Goal: Subscribe to service/newsletter

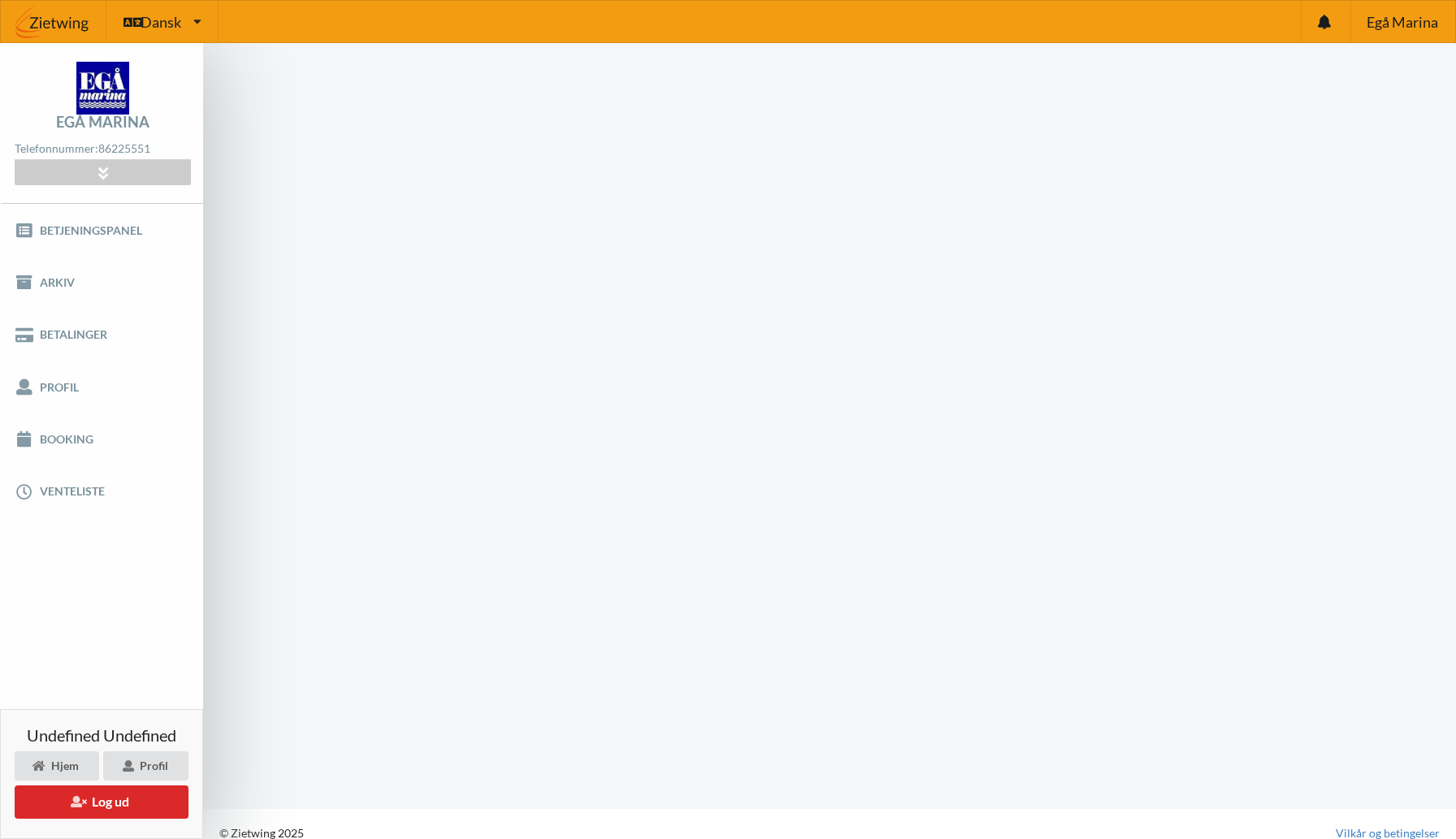
scroll to position [1, 0]
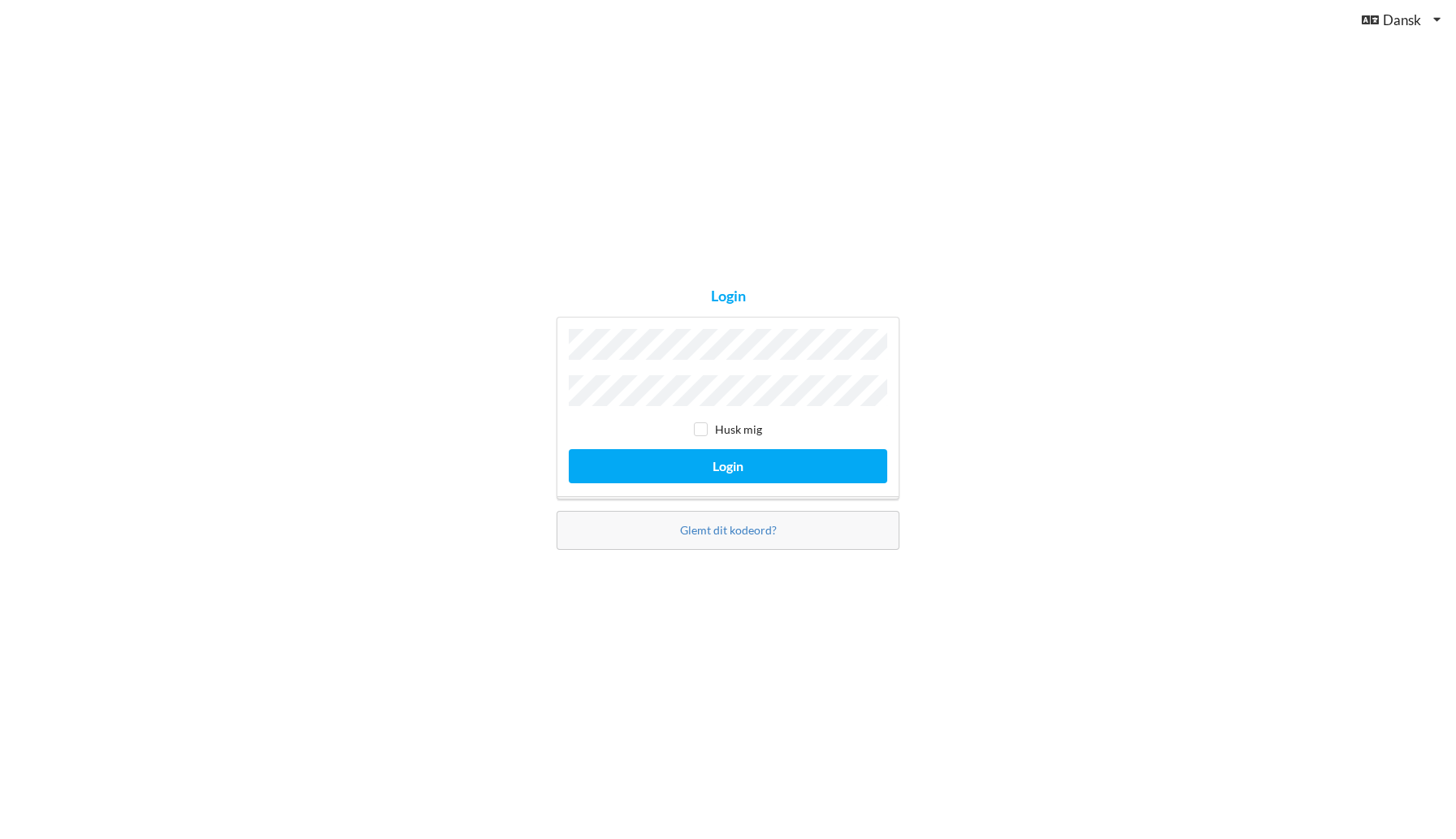
click at [569, 449] on button "Login" at bounding box center [728, 465] width 318 height 33
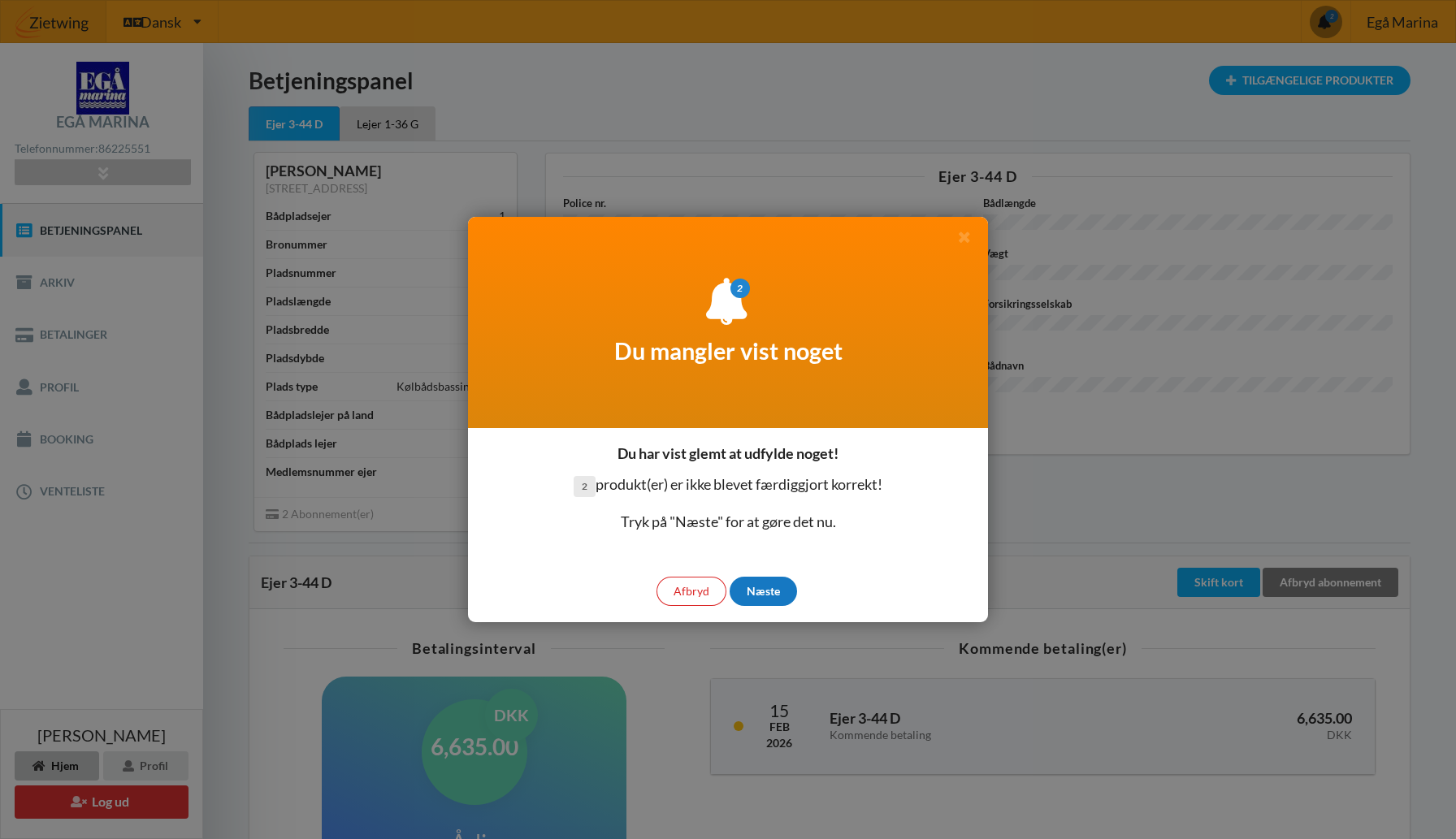
click at [780, 588] on div "Næste" at bounding box center [763, 592] width 68 height 30
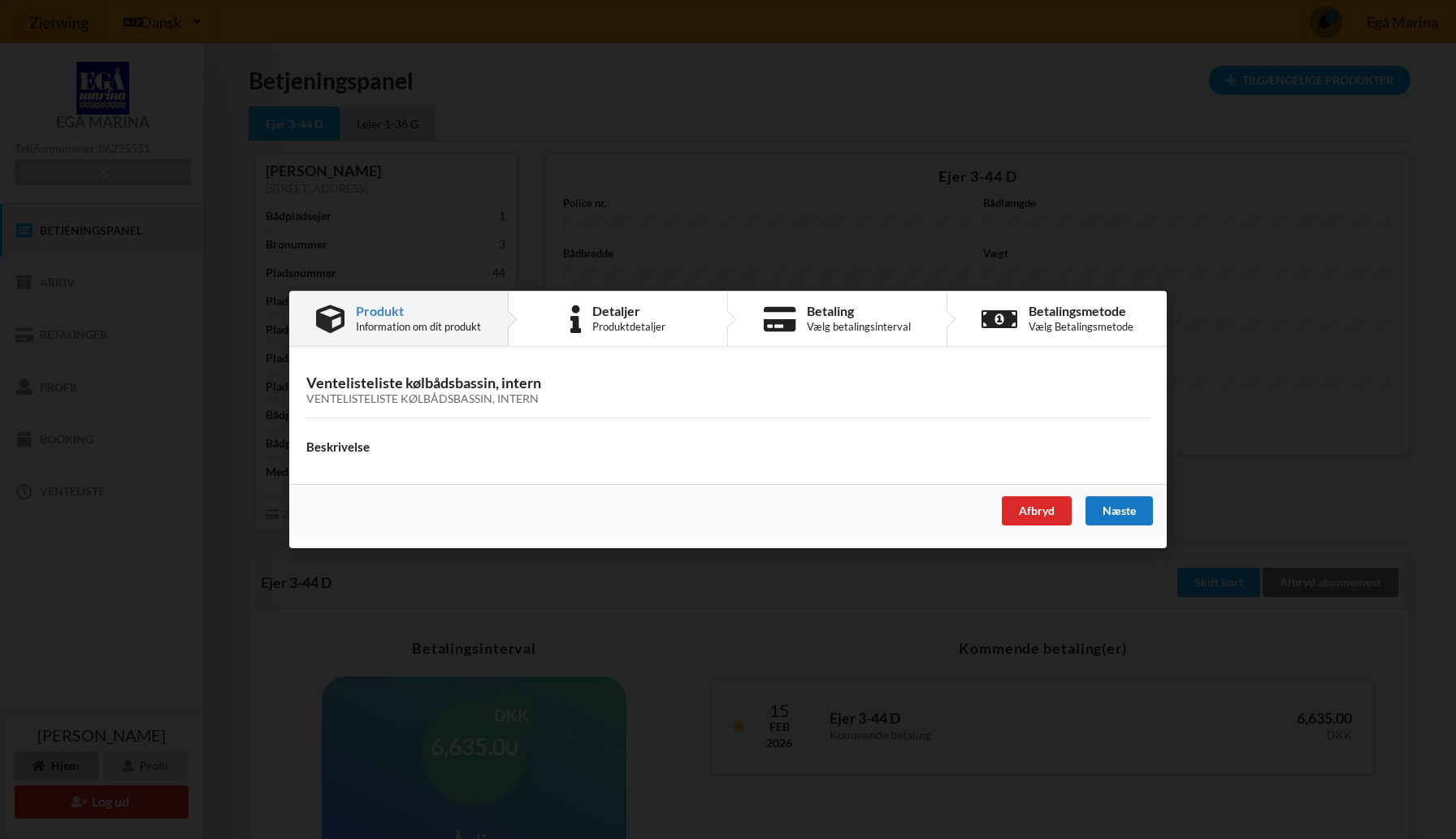
click at [1131, 517] on div "Næste" at bounding box center [1119, 511] width 68 height 30
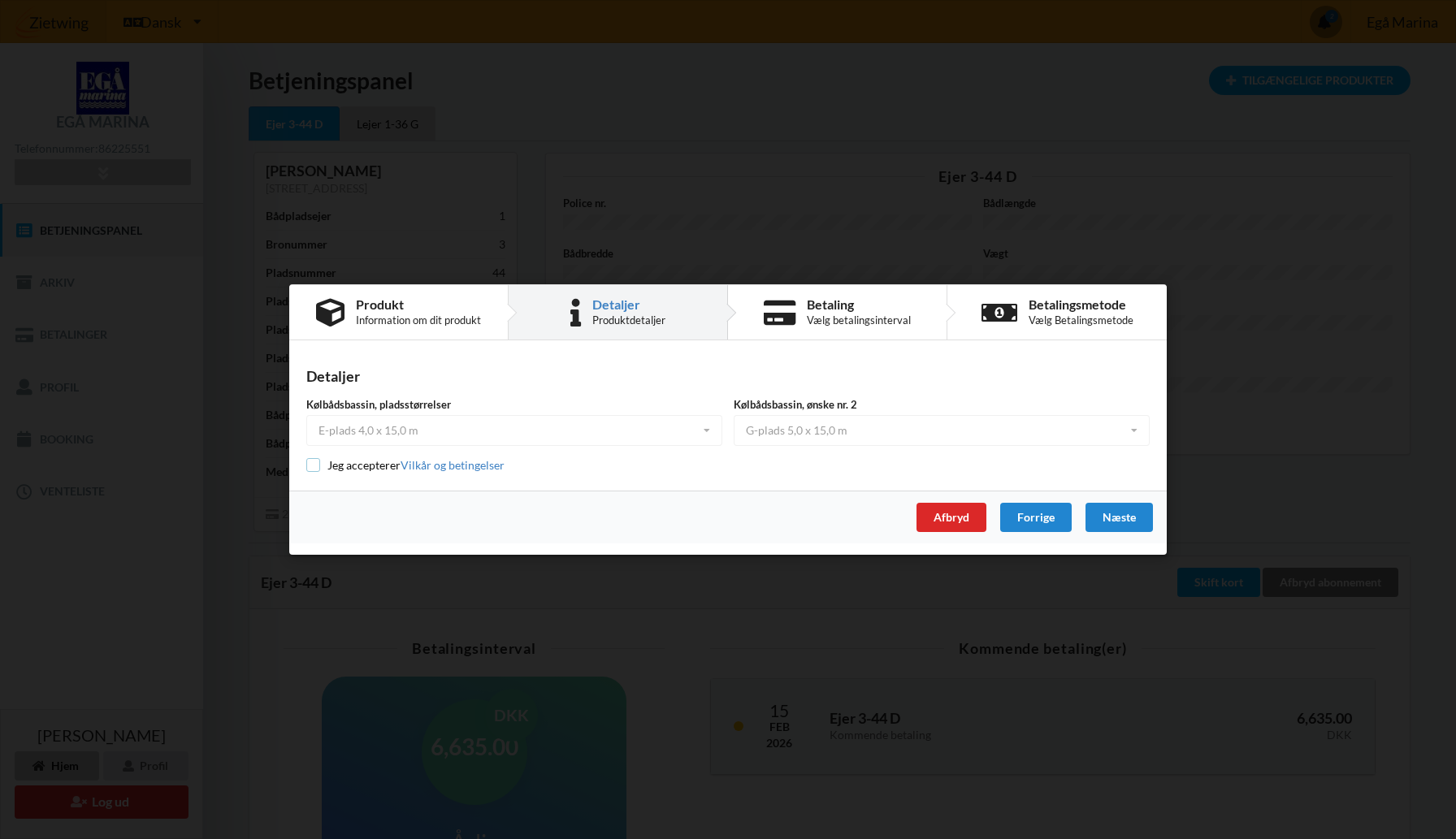
click at [311, 468] on input "checkbox" at bounding box center [313, 465] width 14 height 14
checkbox input "true"
click at [1117, 521] on div "Næste" at bounding box center [1119, 517] width 68 height 30
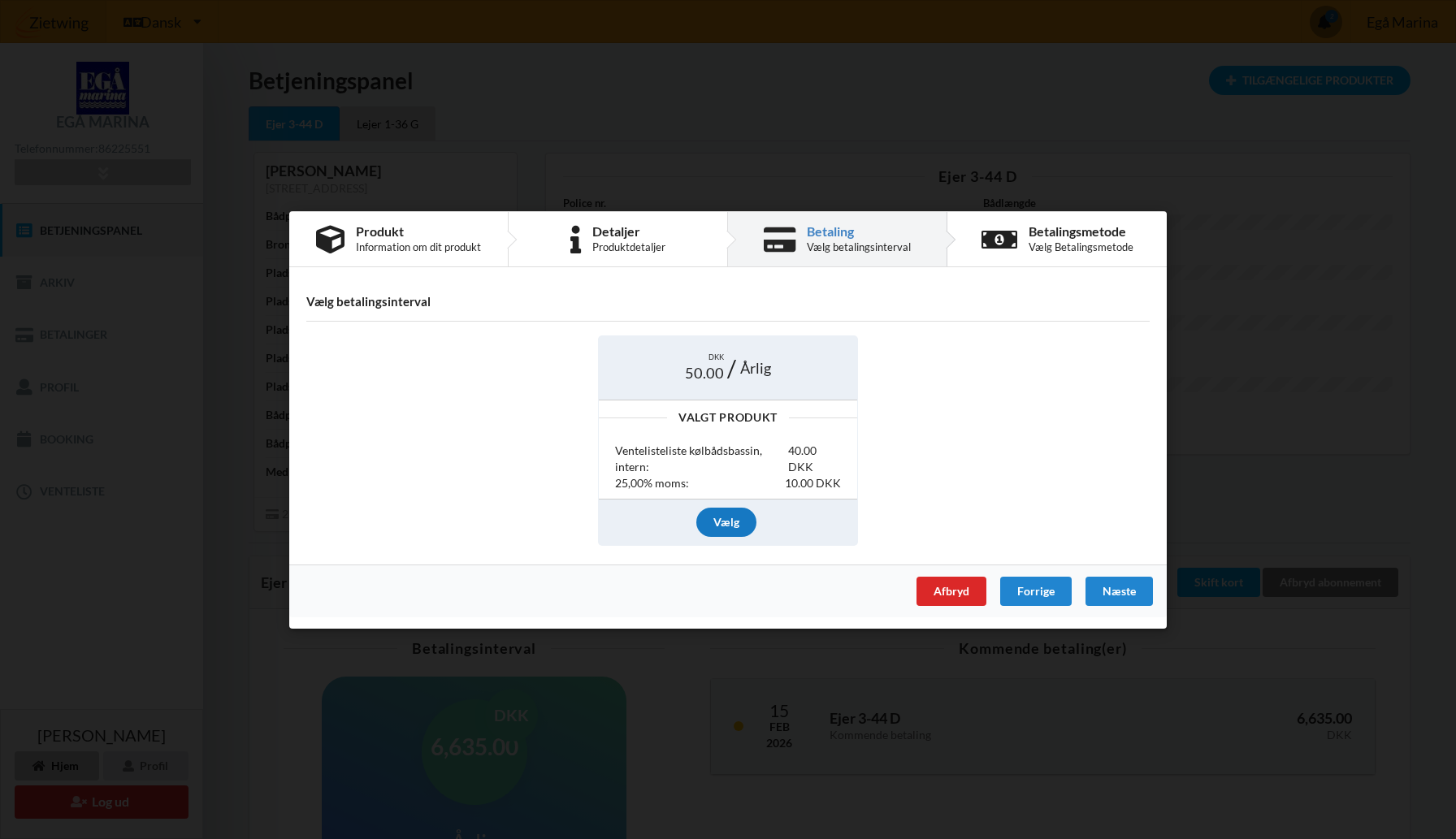
click at [727, 522] on div "Vælg" at bounding box center [726, 522] width 60 height 30
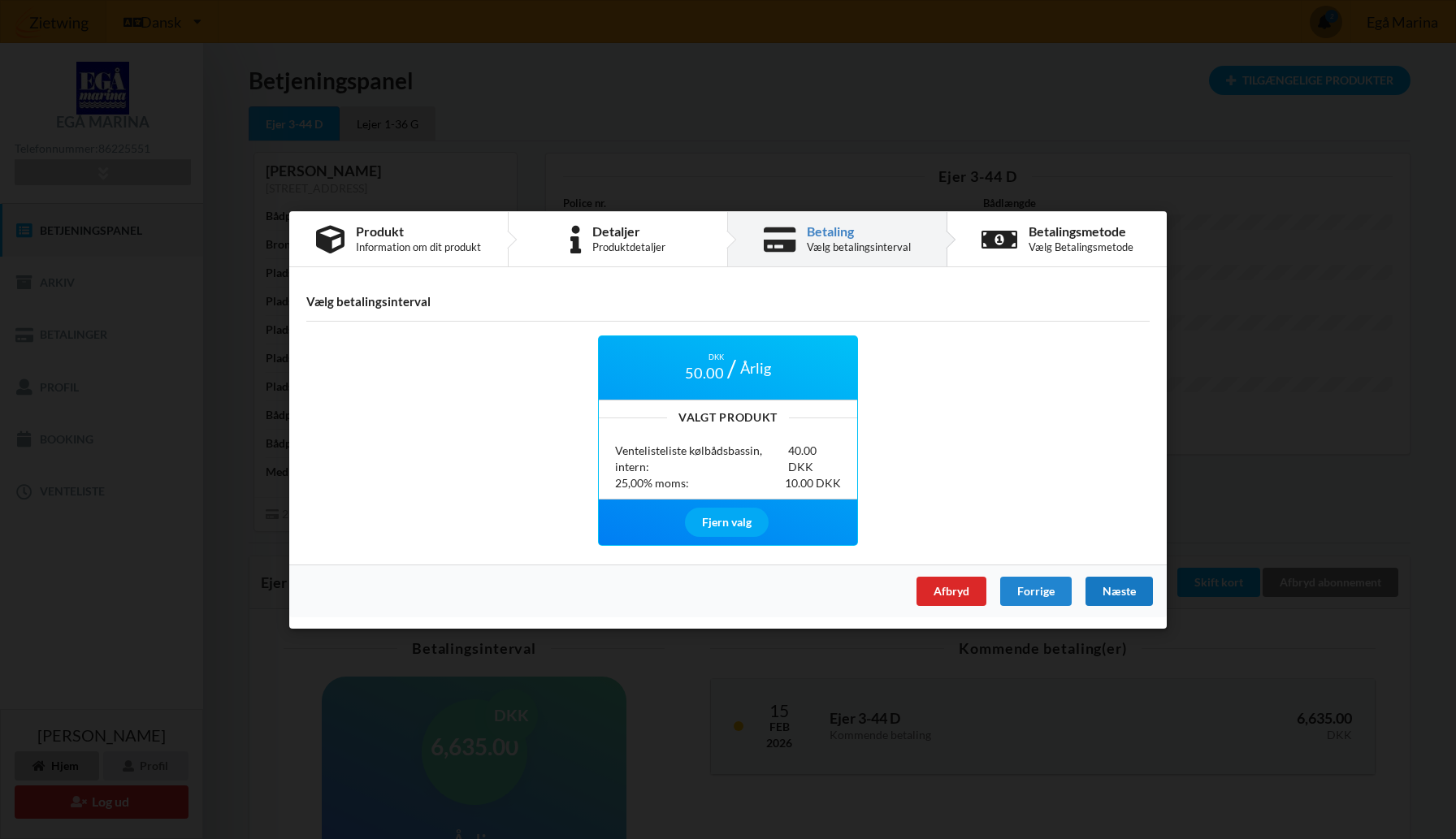
click at [1112, 589] on div "Næste" at bounding box center [1119, 591] width 68 height 30
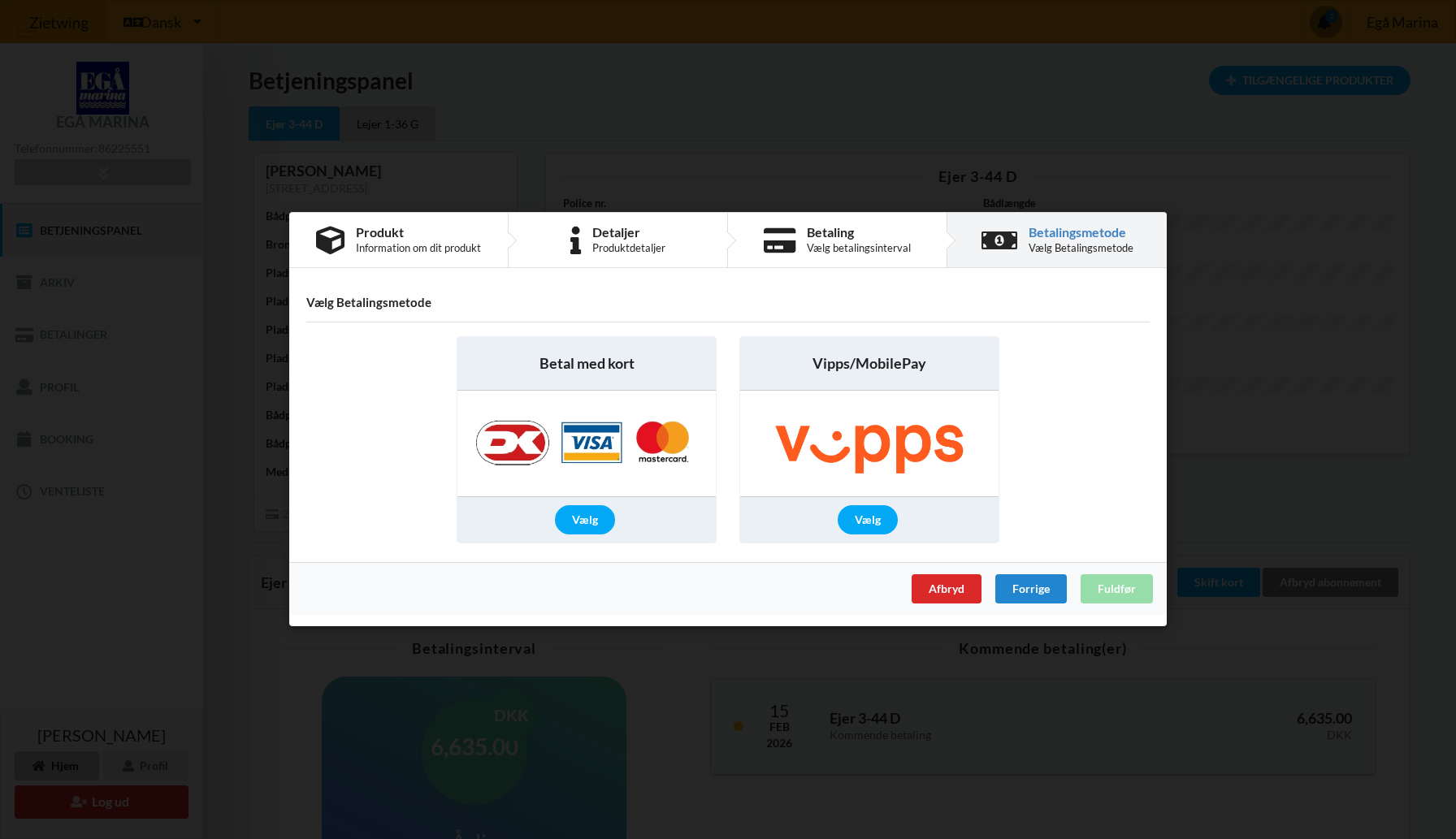
click at [844, 421] on img at bounding box center [869, 444] width 258 height 106
click at [861, 507] on div "Vælg" at bounding box center [868, 521] width 60 height 30
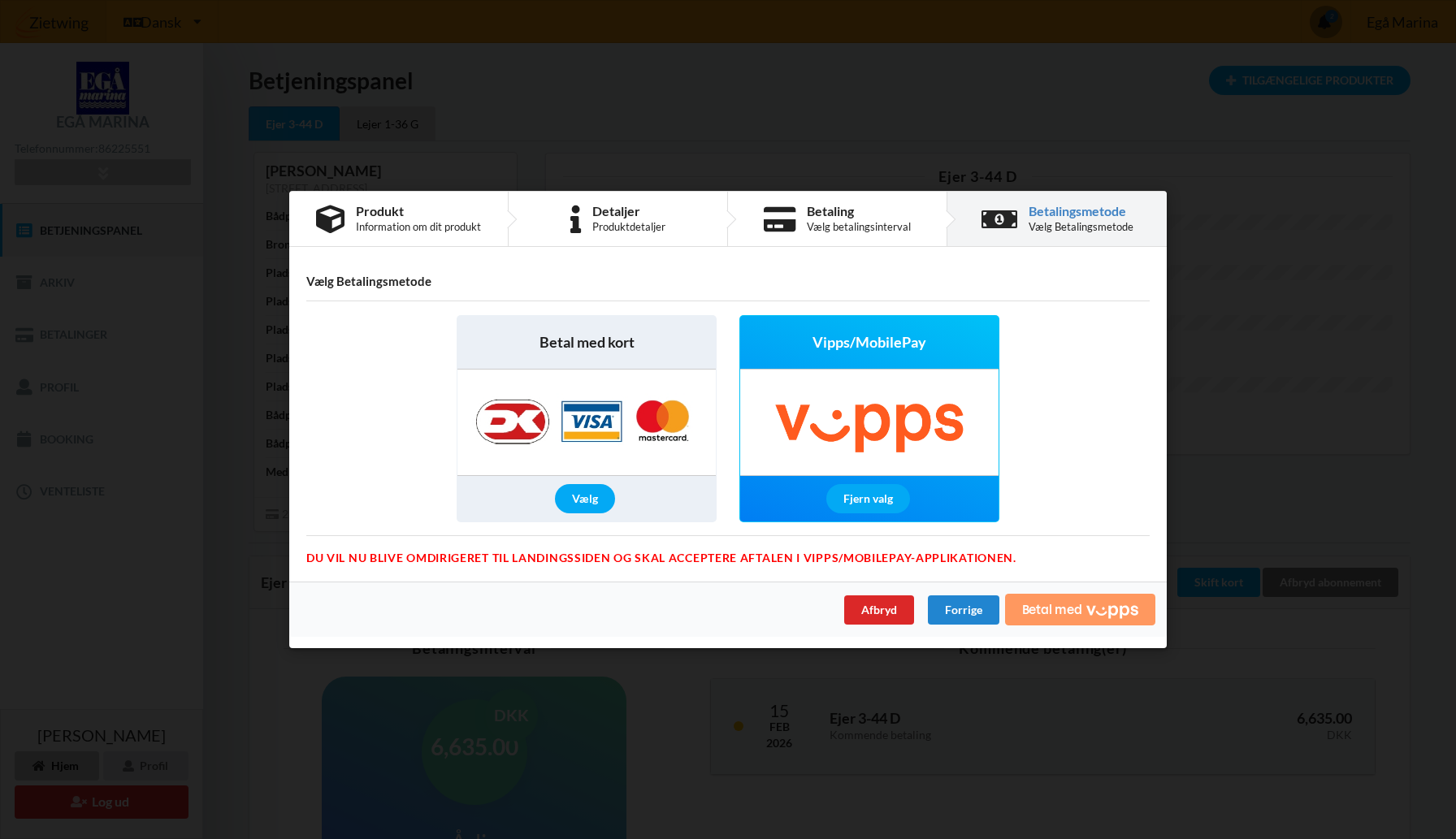
click at [1086, 616] on icon "Vipps" at bounding box center [1112, 611] width 52 height 14
click at [585, 487] on div "Vælg" at bounding box center [585, 500] width 60 height 30
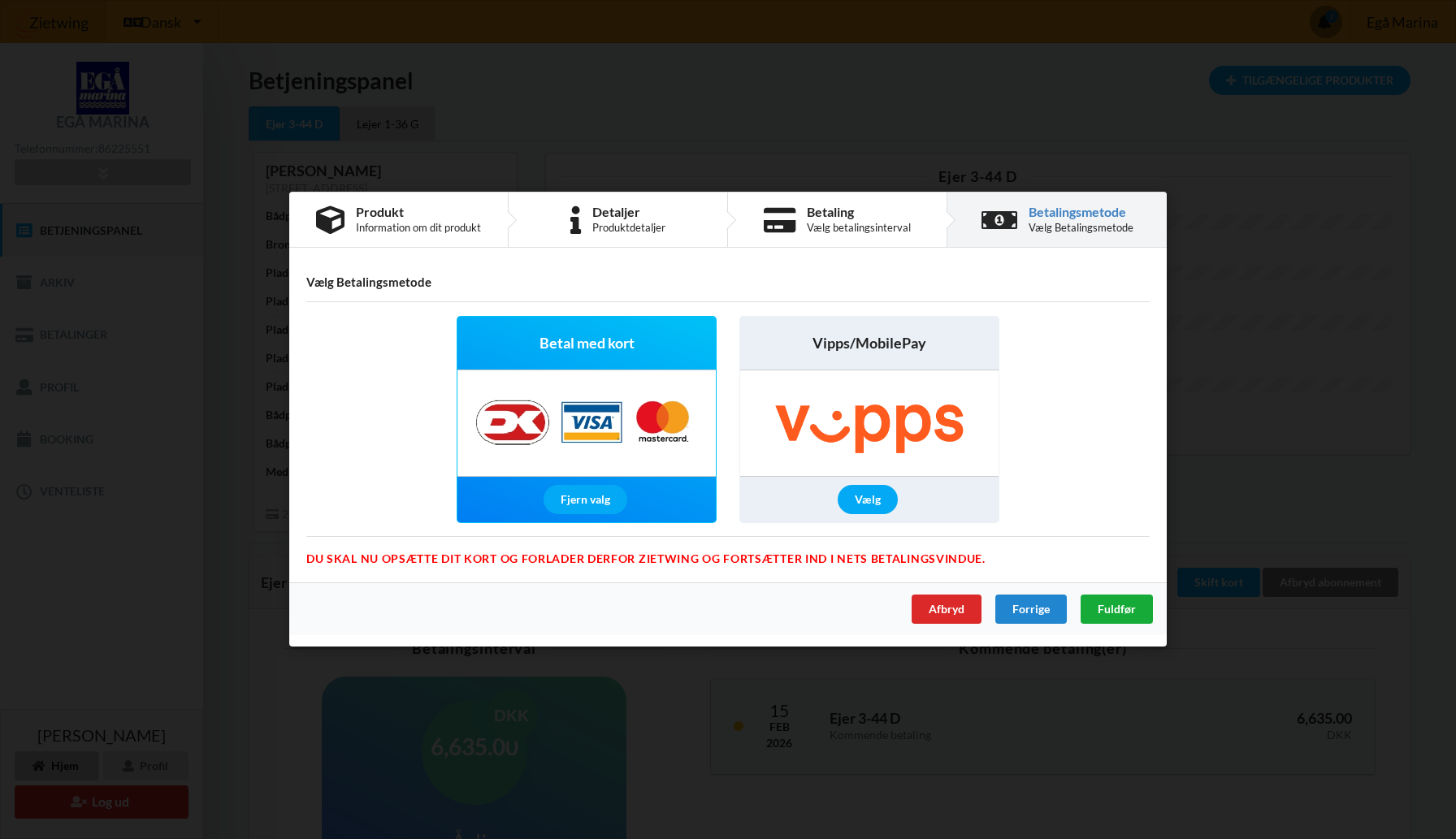
click at [1120, 607] on span "Fuldfør" at bounding box center [1117, 609] width 38 height 14
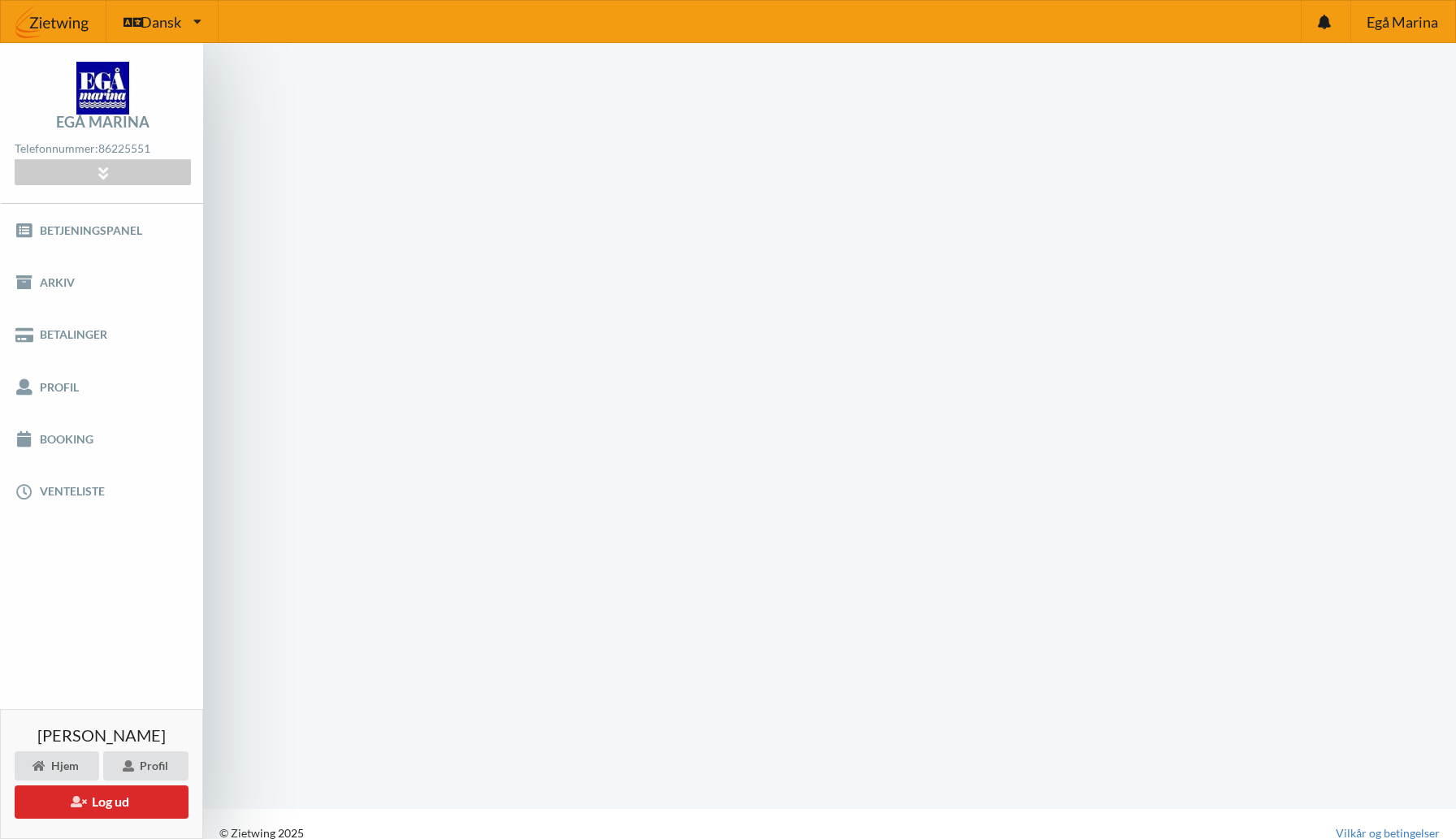
scroll to position [1, 0]
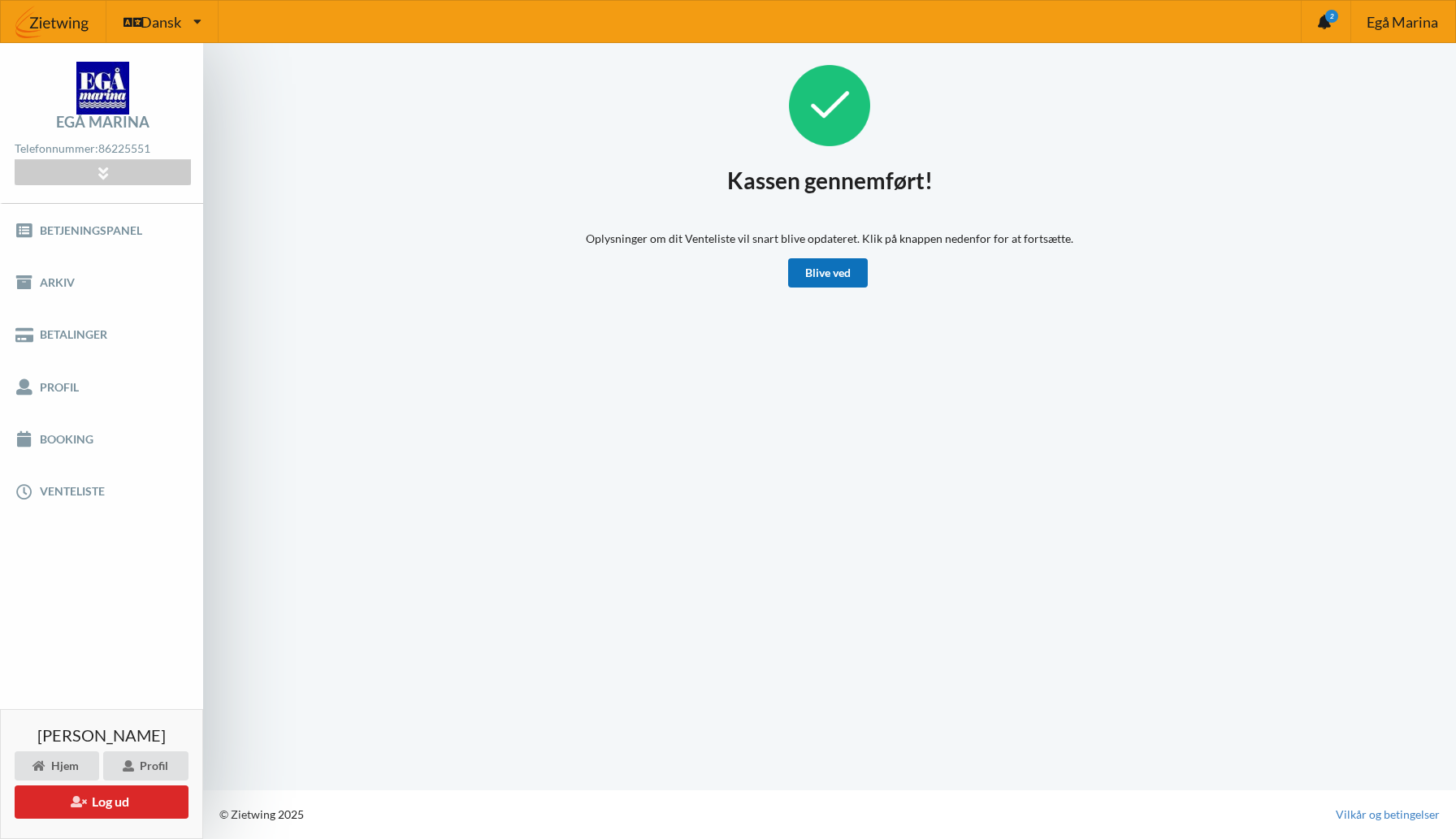
click at [831, 269] on link "Blive ved" at bounding box center [828, 273] width 79 height 30
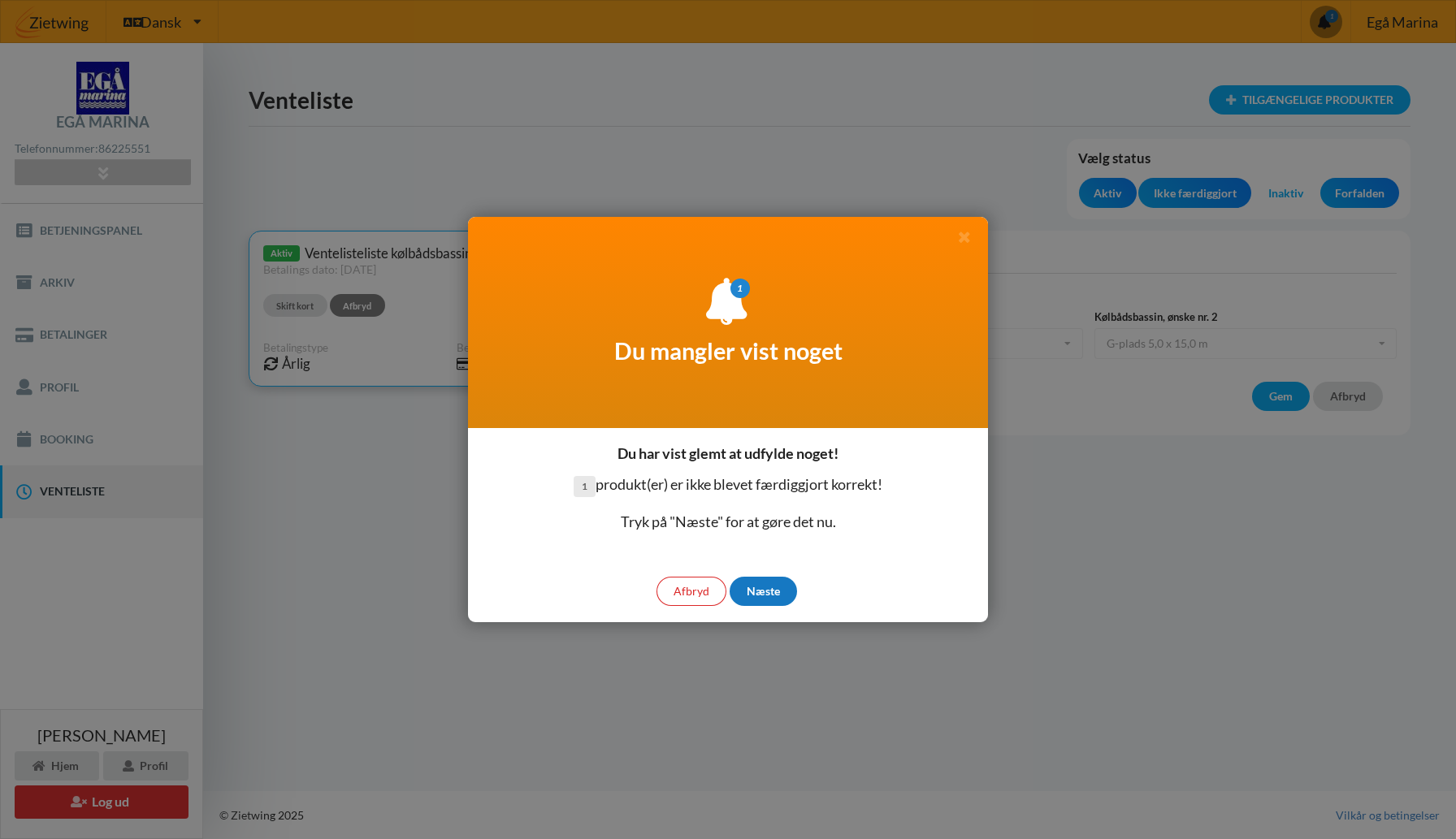
click at [755, 591] on div "Næste" at bounding box center [763, 592] width 68 height 30
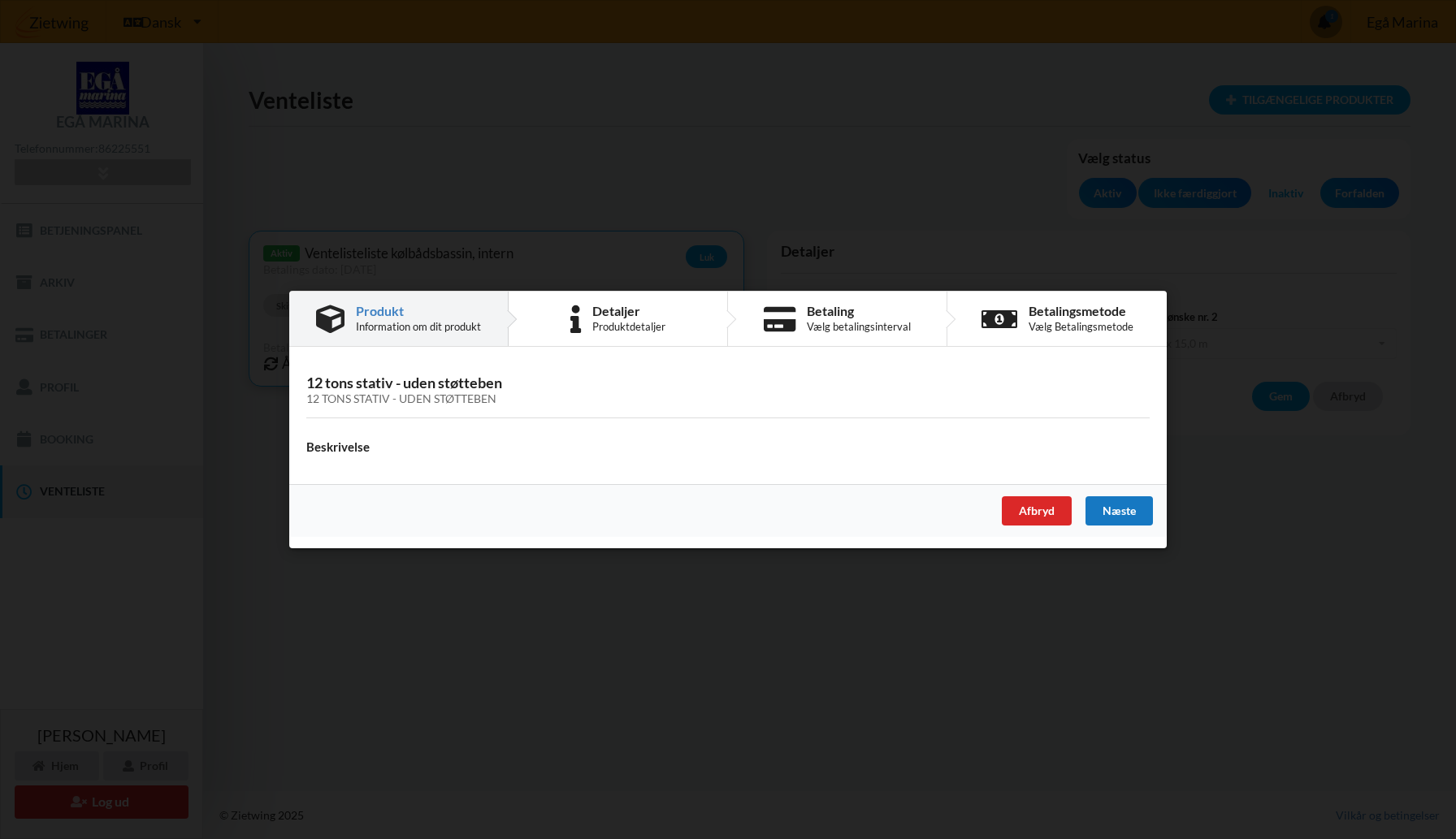
click at [1118, 509] on div "Næste" at bounding box center [1119, 511] width 68 height 30
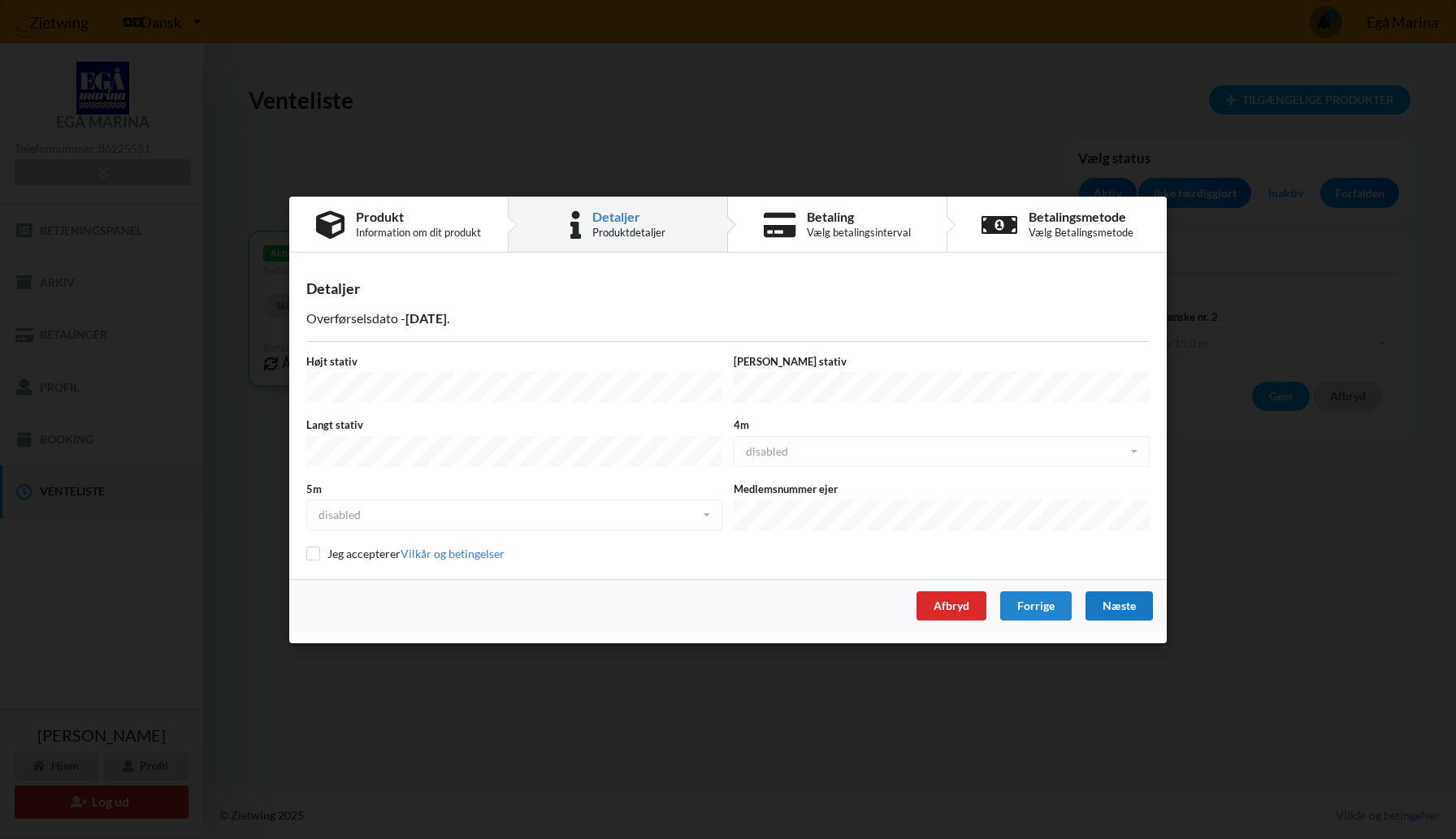
click at [1118, 596] on div "Næste" at bounding box center [1119, 605] width 68 height 30
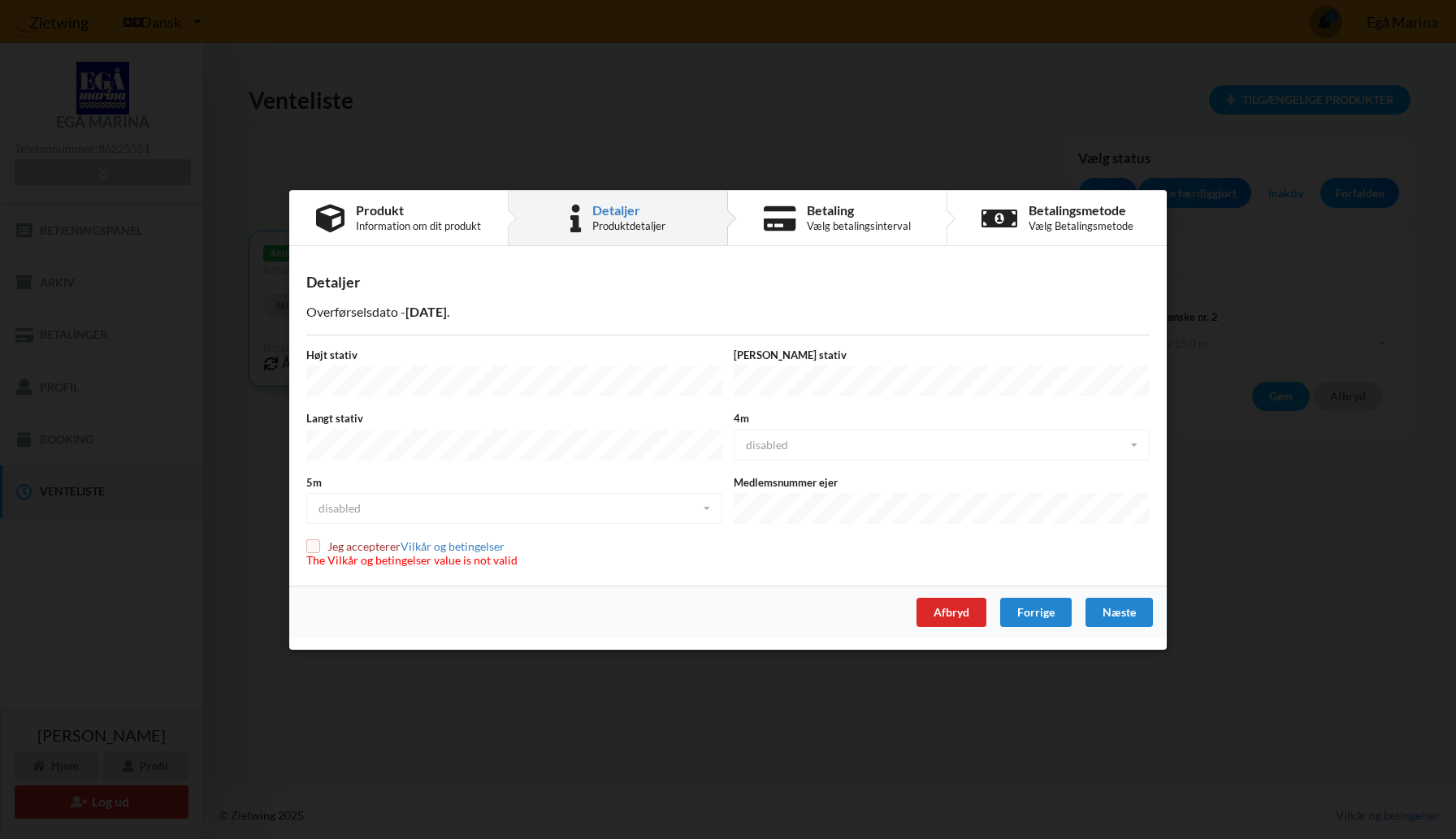
click at [308, 540] on input "checkbox" at bounding box center [313, 546] width 14 height 14
checkbox input "true"
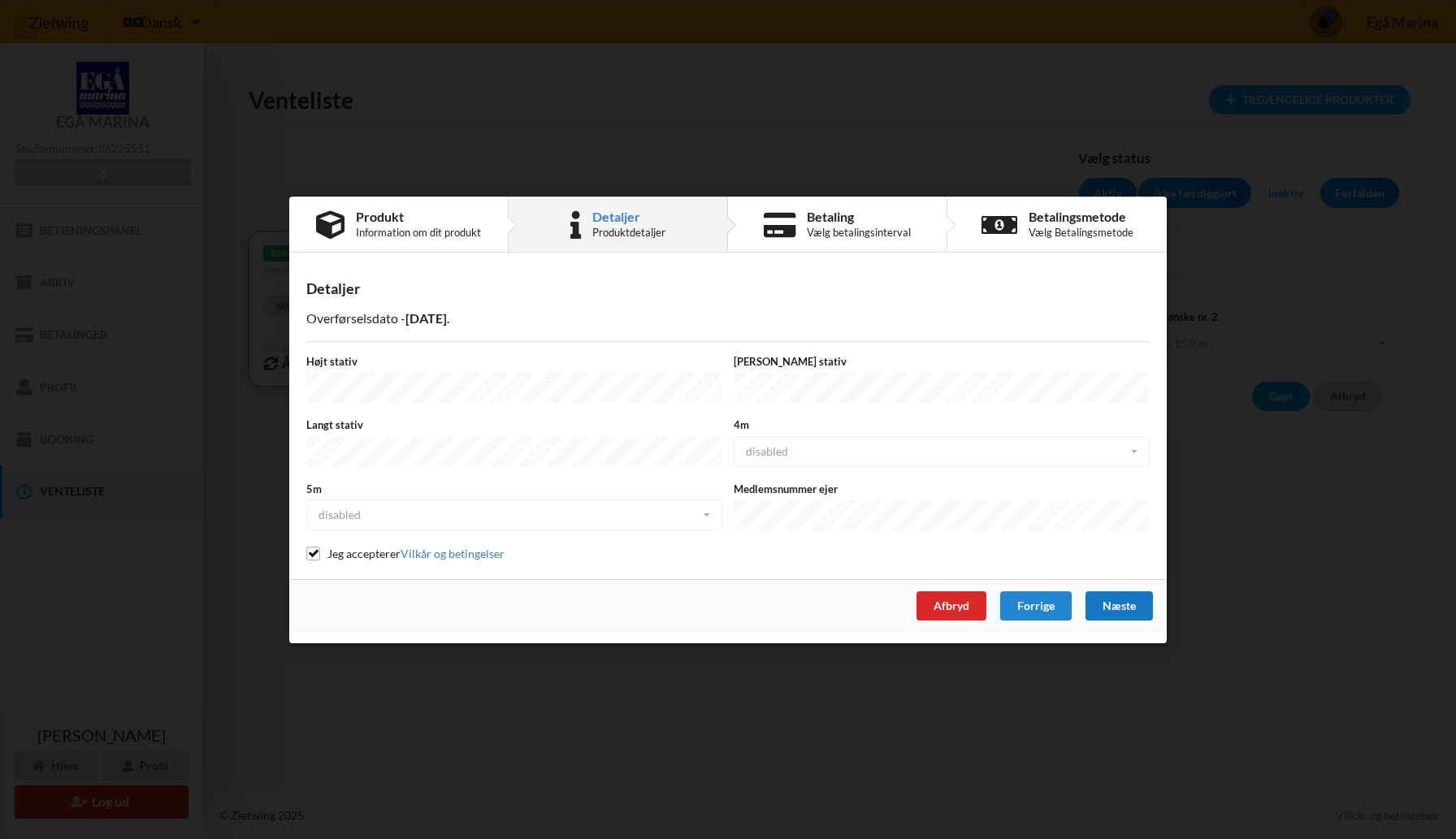
click at [1109, 598] on div "Næste" at bounding box center [1119, 605] width 68 height 30
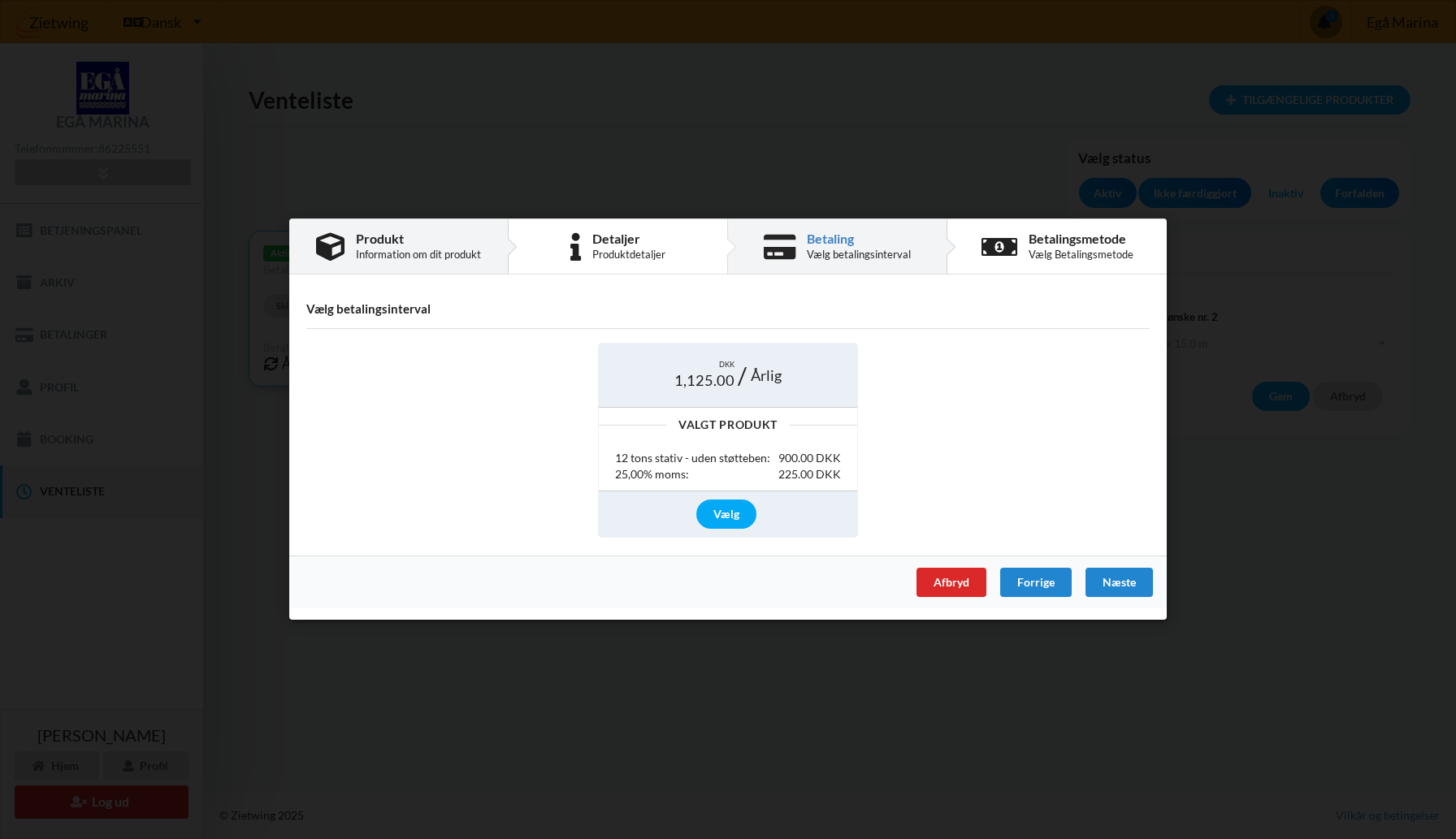
click at [407, 246] on div "Produkt Information om dit produkt" at bounding box center [419, 246] width 125 height 29
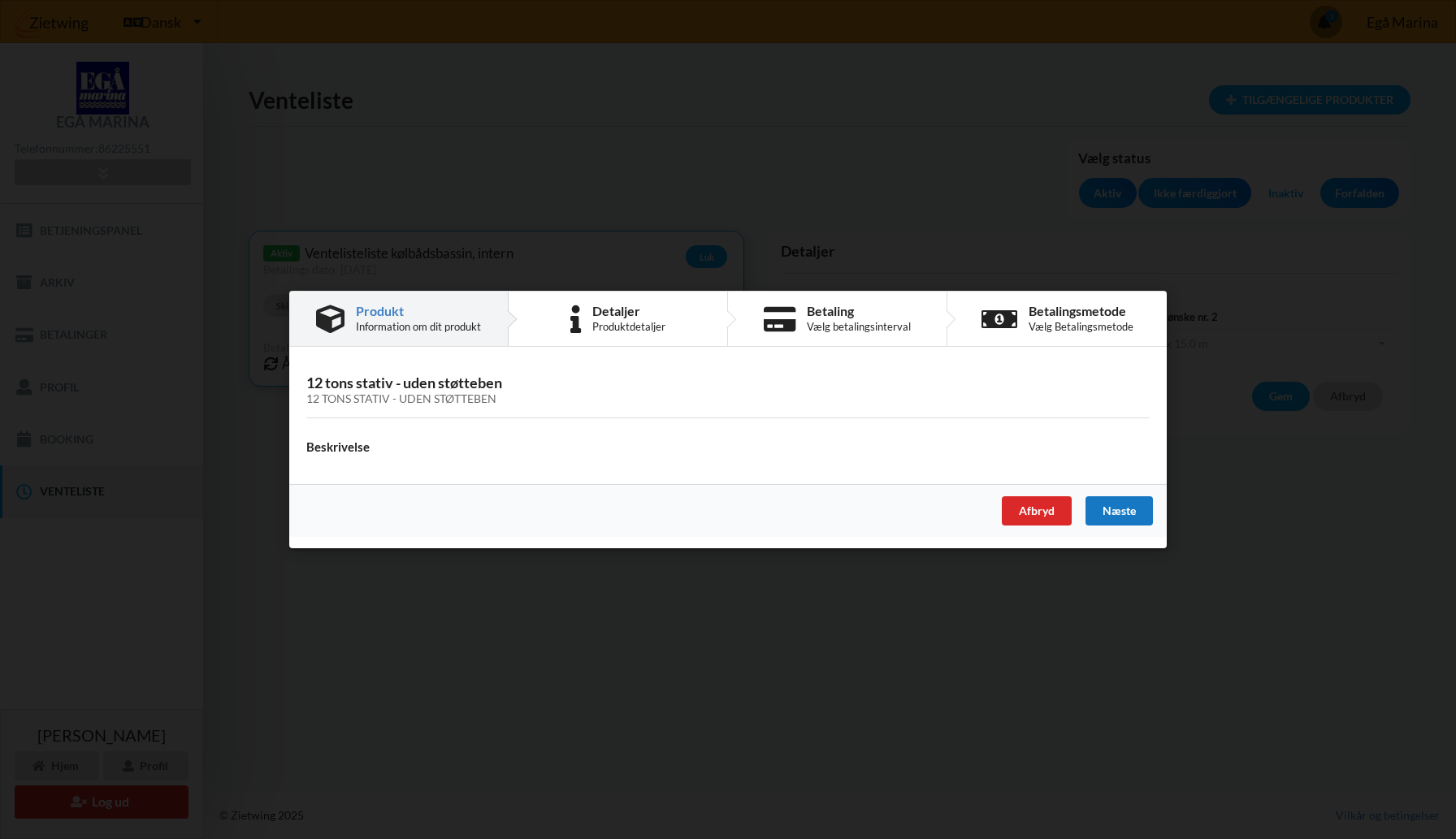
click at [1110, 511] on div "Næste" at bounding box center [1119, 511] width 68 height 30
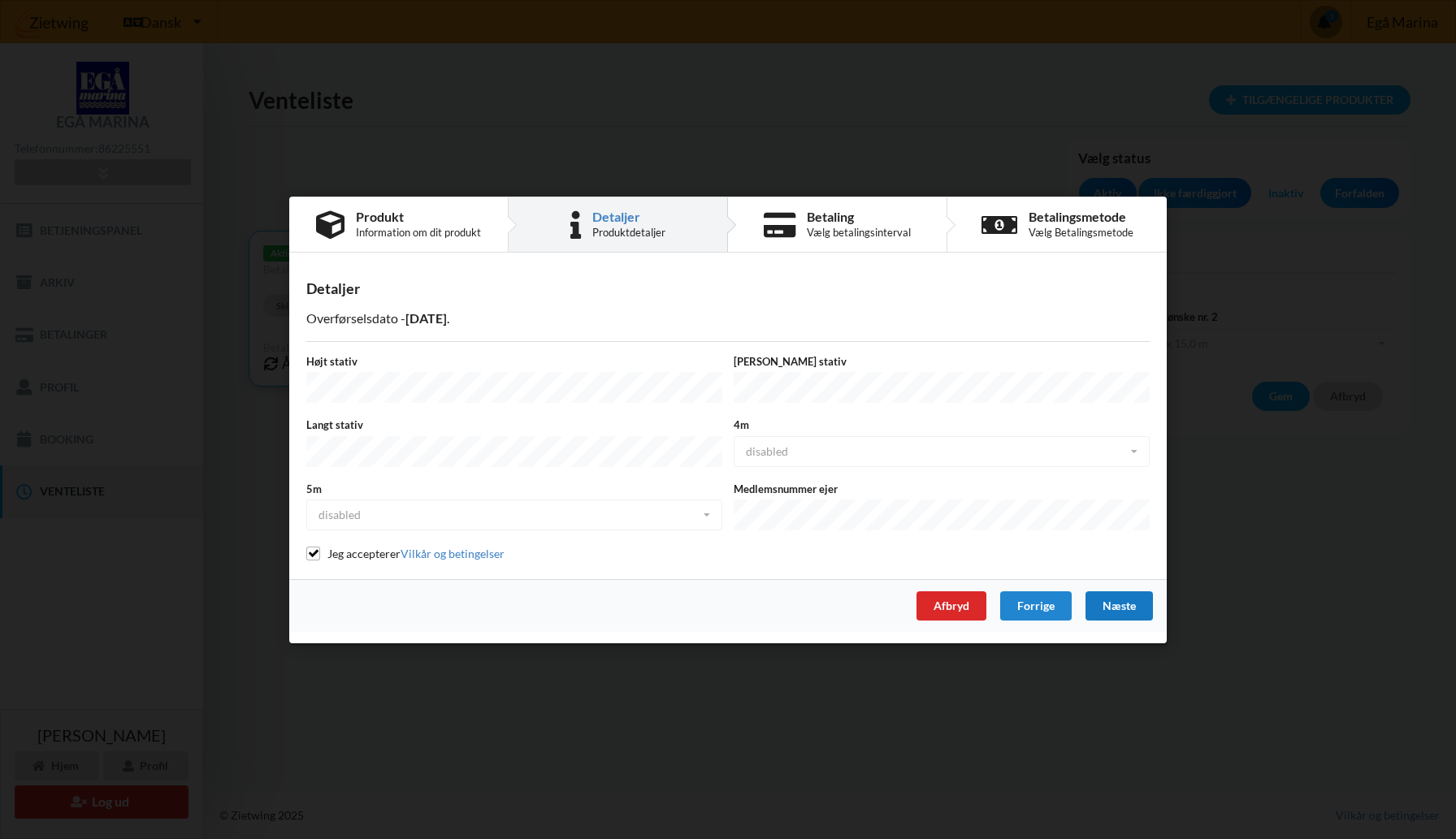
click at [1128, 591] on div "Næste" at bounding box center [1119, 605] width 68 height 30
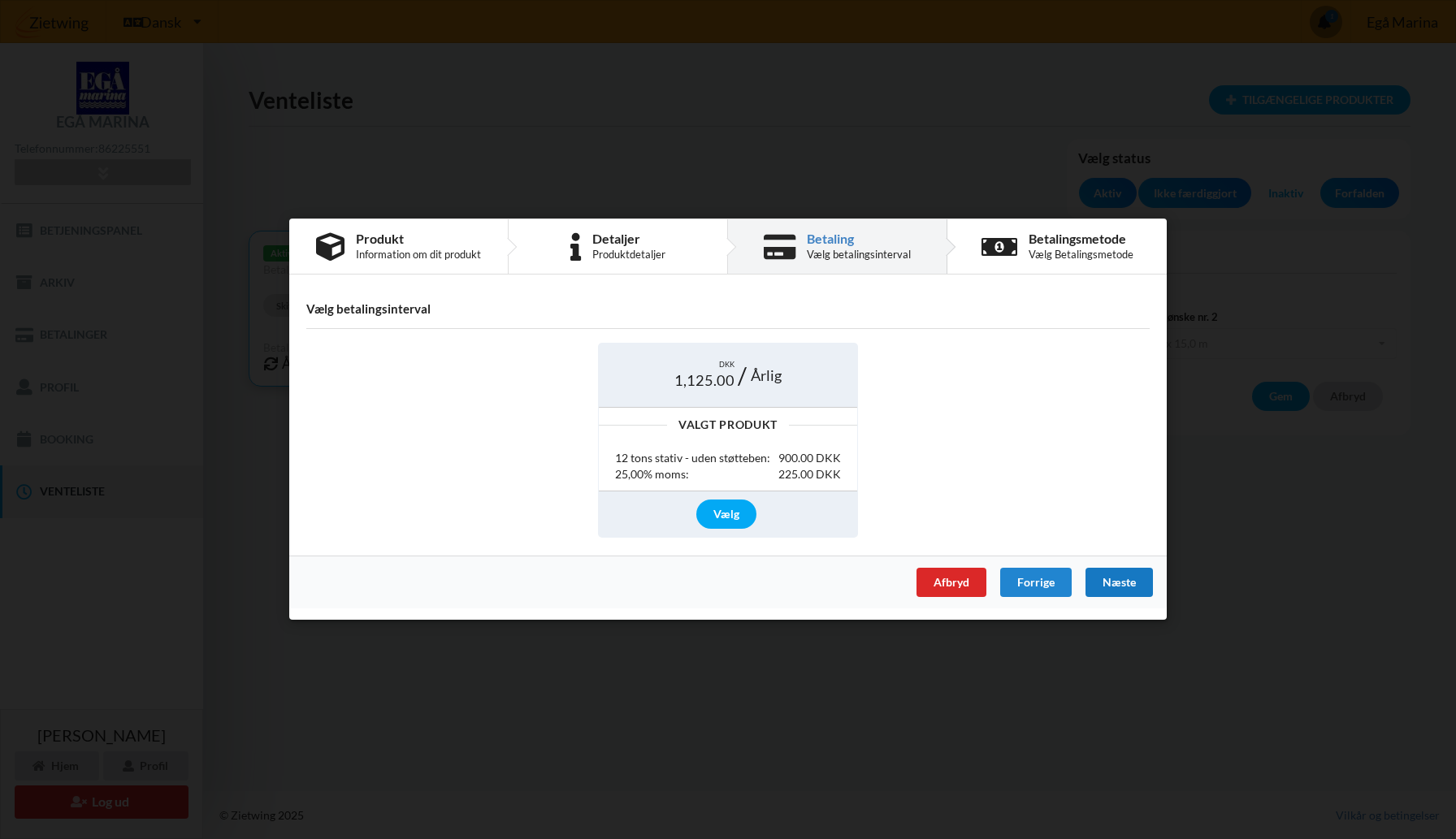
click at [1120, 580] on div "Næste" at bounding box center [1119, 583] width 68 height 30
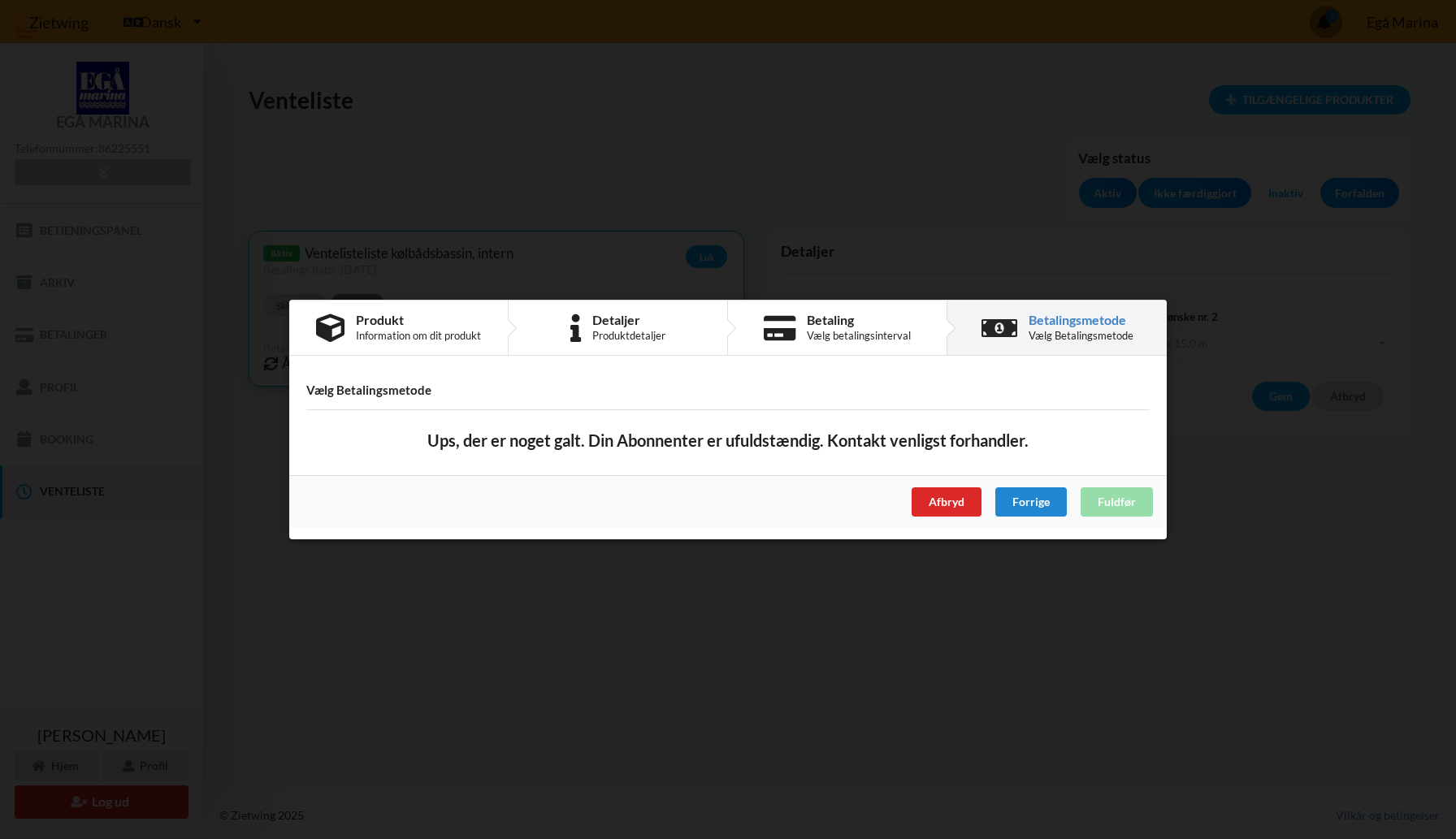
click at [1122, 500] on div "Afbryd Forrige Fuldfør" at bounding box center [728, 501] width 878 height 53
click at [1109, 504] on div "Afbryd Forrige Fuldfør" at bounding box center [728, 501] width 878 height 53
click at [1042, 504] on div "Forrige" at bounding box center [1031, 502] width 72 height 30
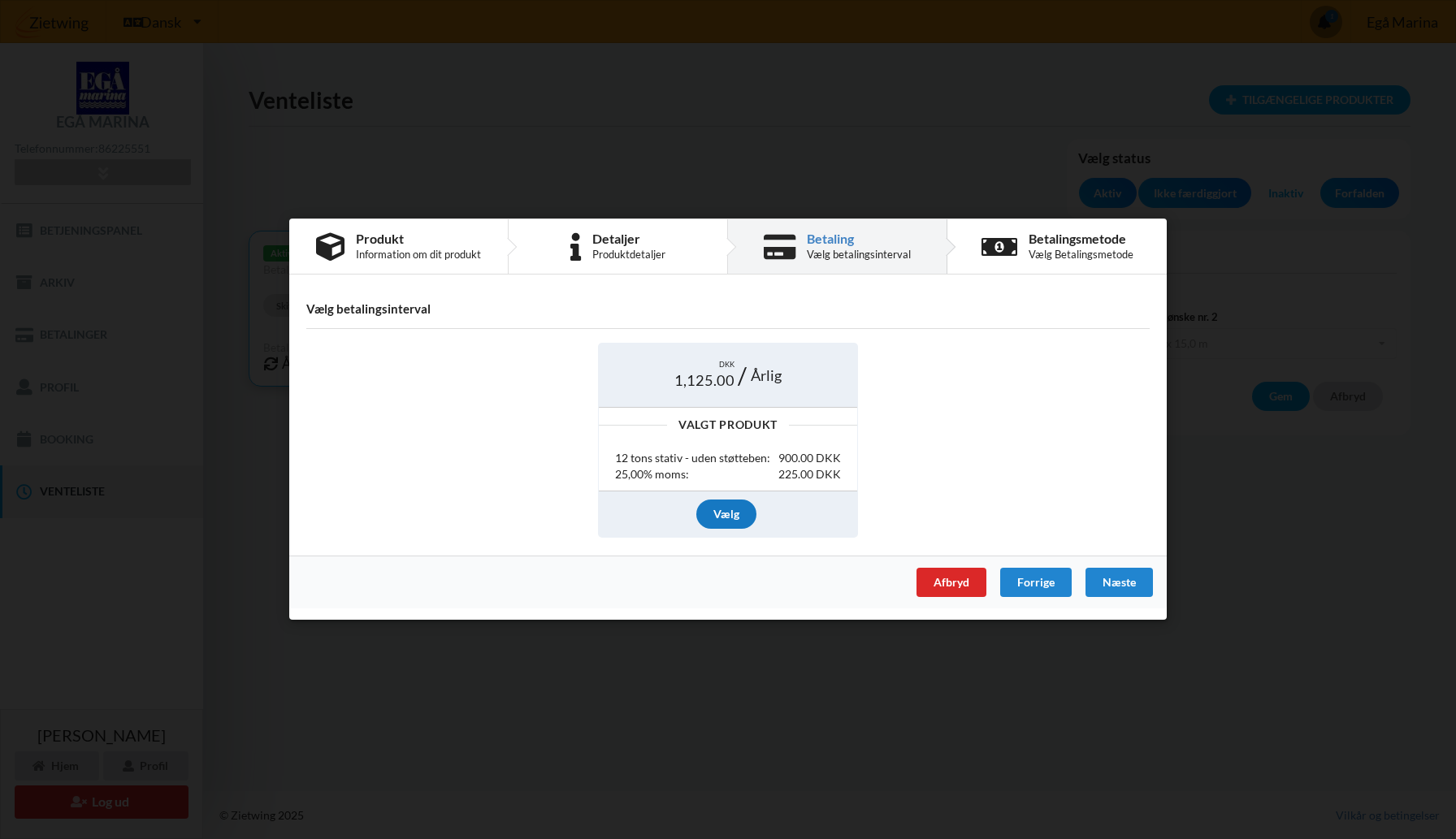
click at [714, 500] on div "Vælg" at bounding box center [726, 514] width 60 height 30
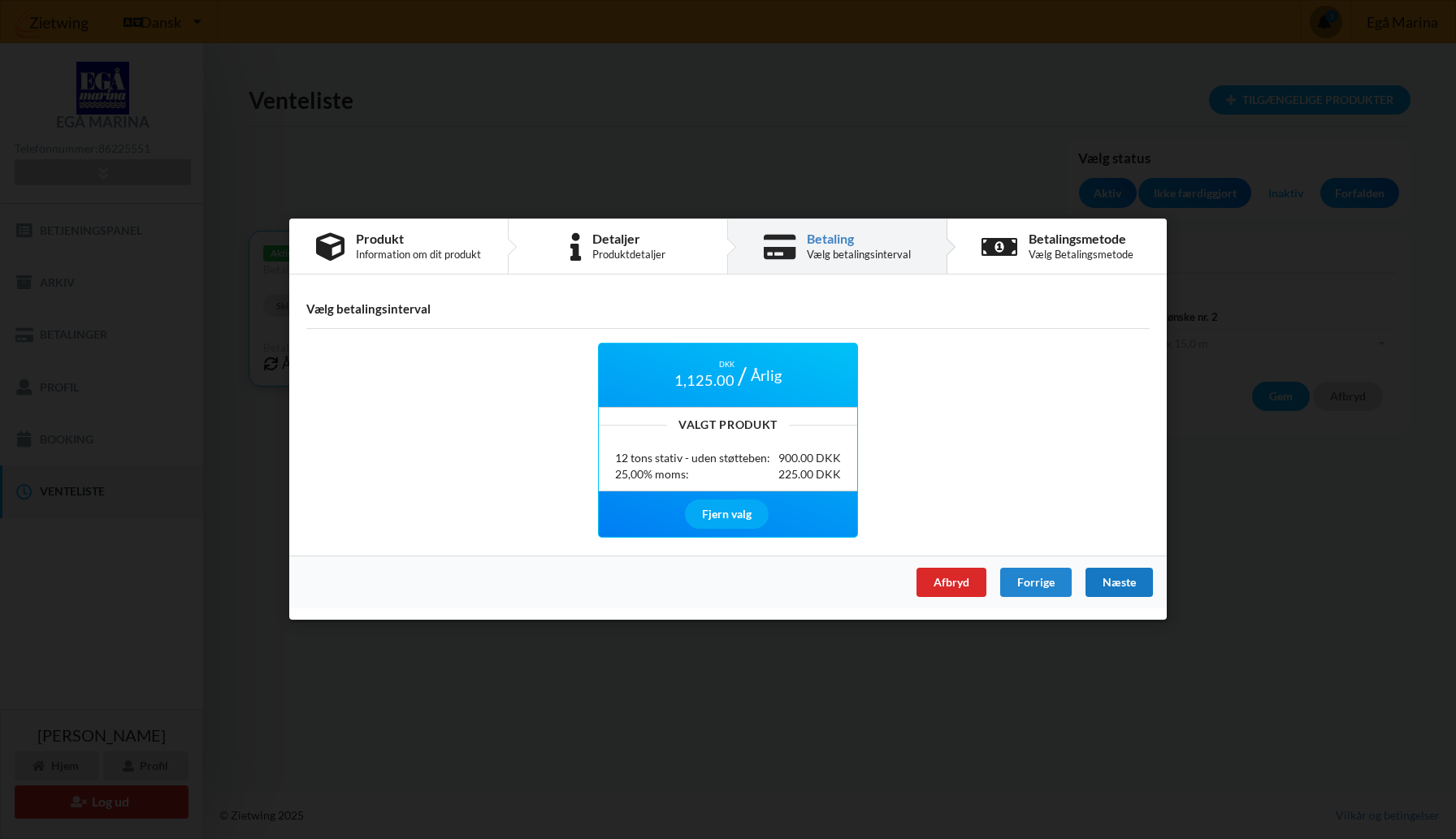
click at [1115, 580] on div "Næste" at bounding box center [1119, 583] width 68 height 30
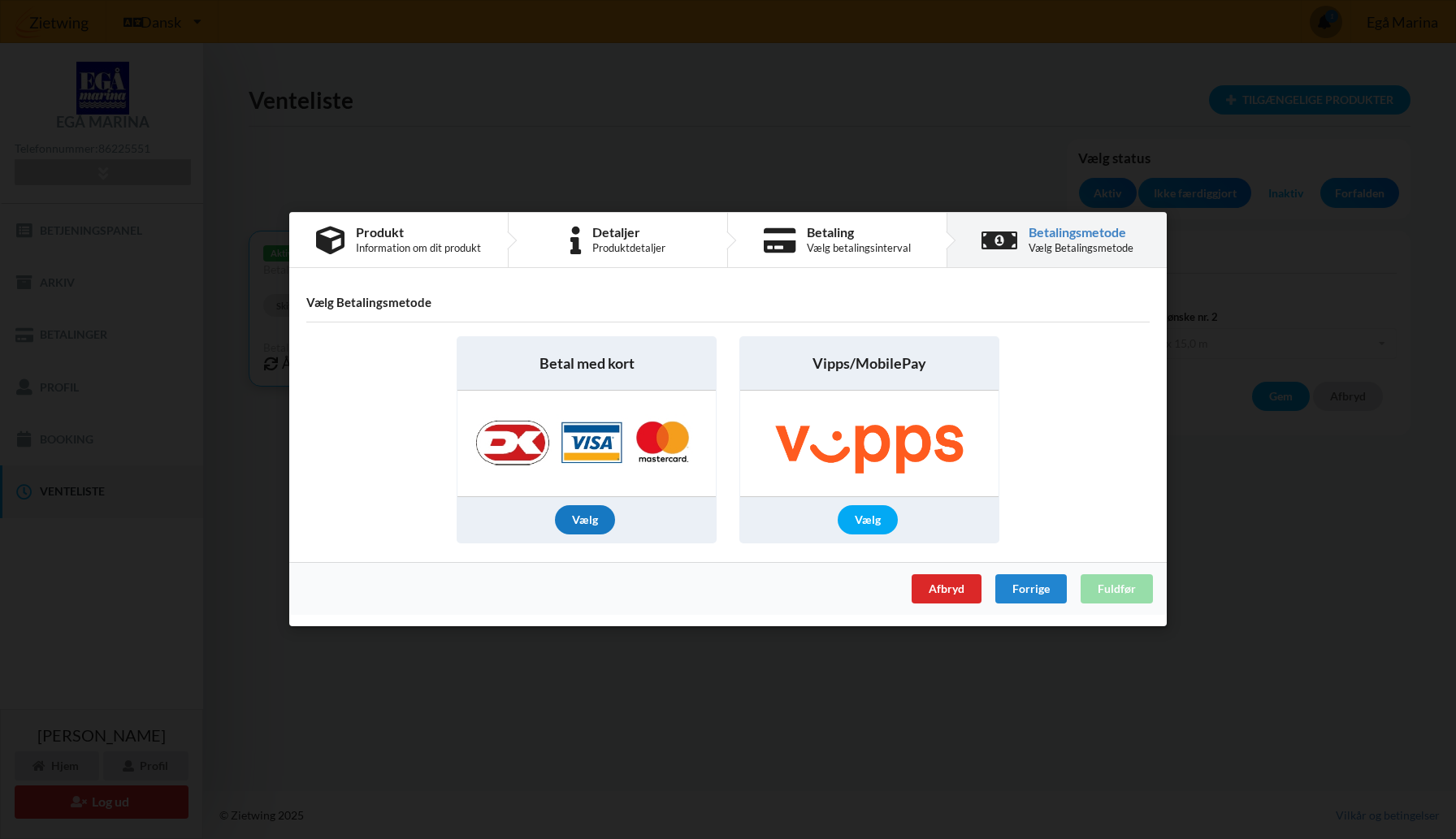
click at [594, 518] on div "Vælg" at bounding box center [585, 521] width 60 height 30
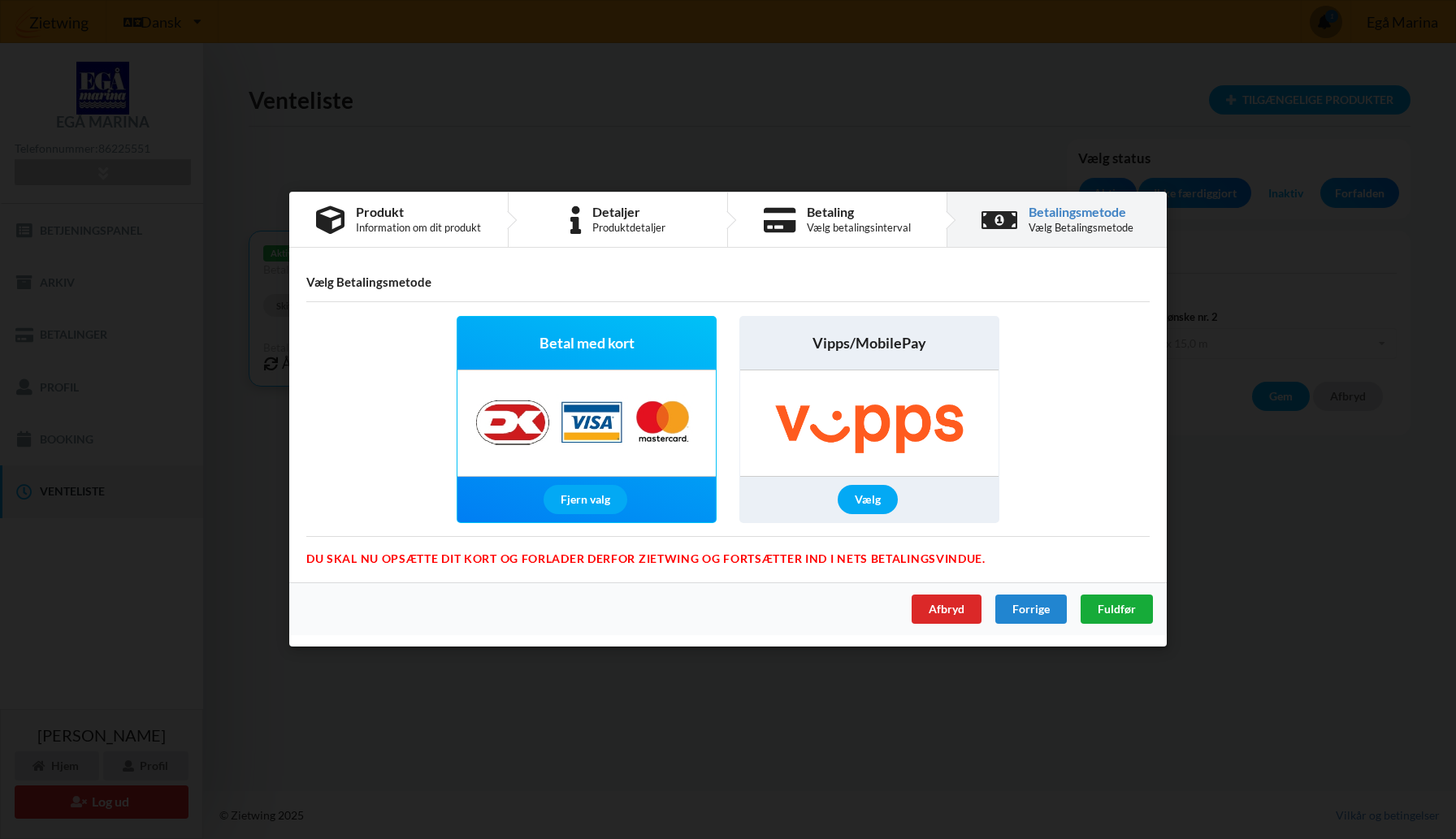
click at [1114, 603] on span "Fuldfør" at bounding box center [1117, 609] width 38 height 14
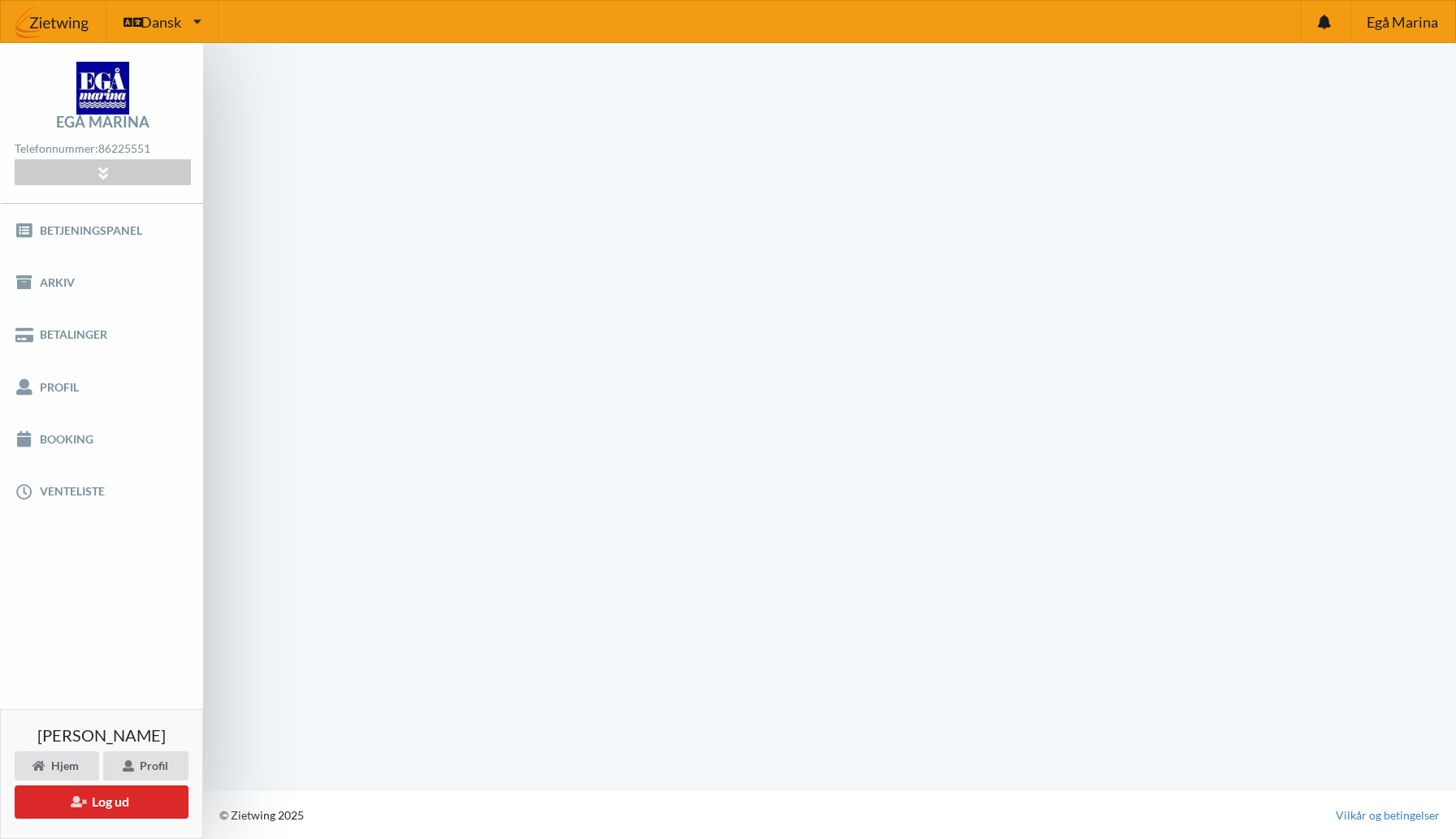
scroll to position [1, 0]
